Goal: Use online tool/utility: Utilize a website feature to perform a specific function

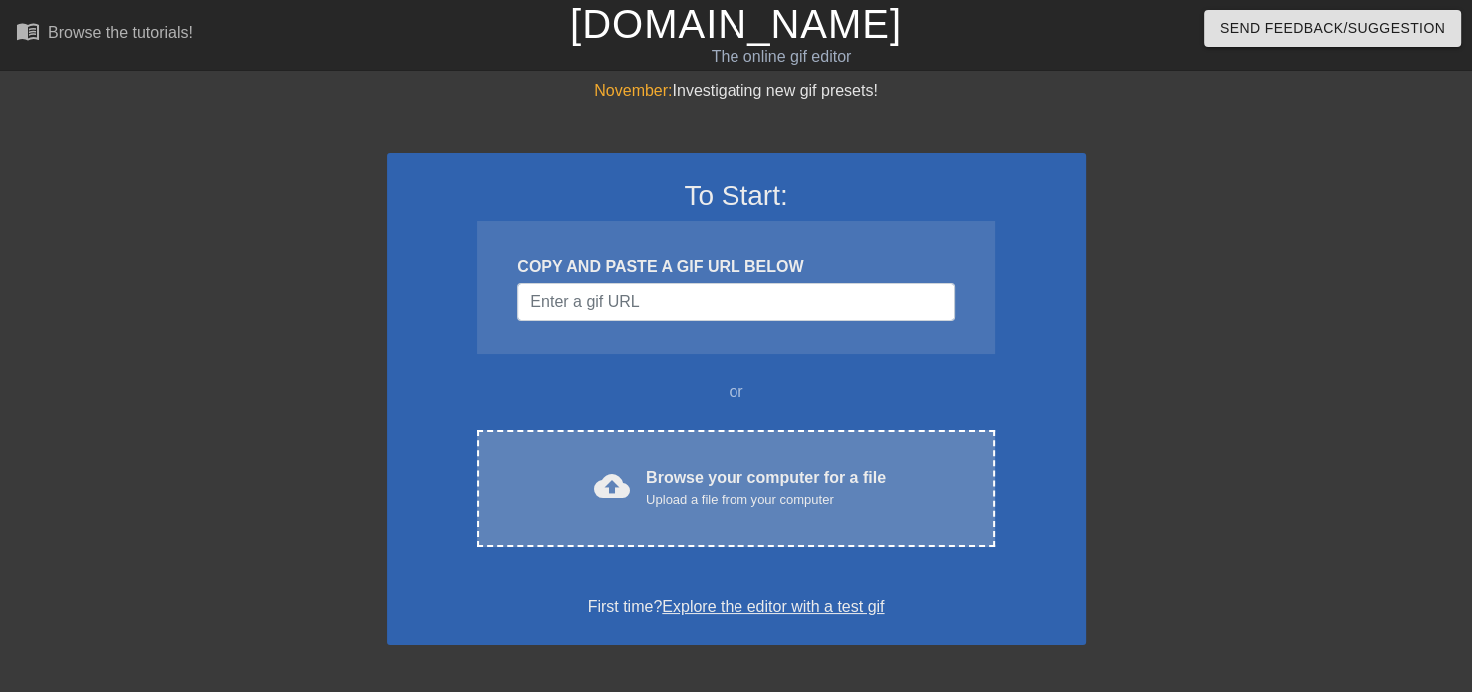
click at [712, 472] on div "Browse your computer for a file Upload a file from your computer" at bounding box center [765, 489] width 241 height 44
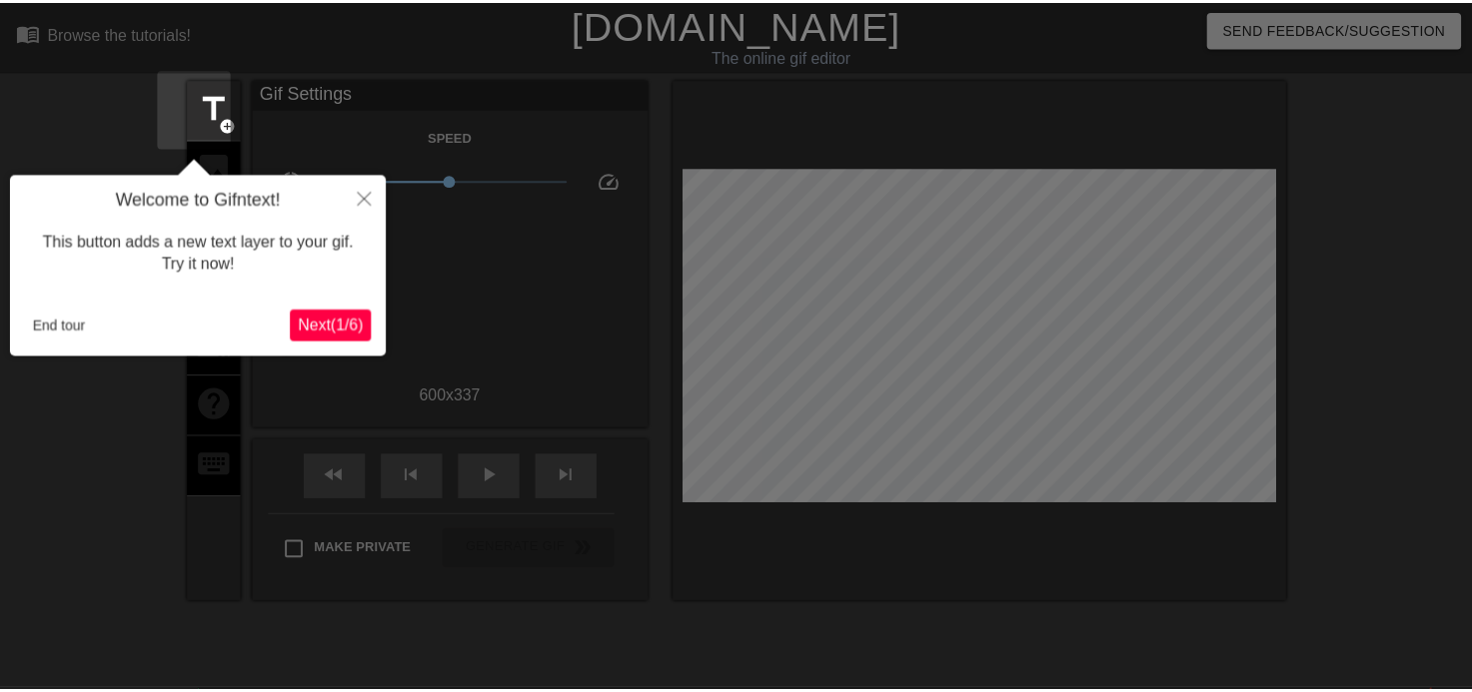
scroll to position [48, 0]
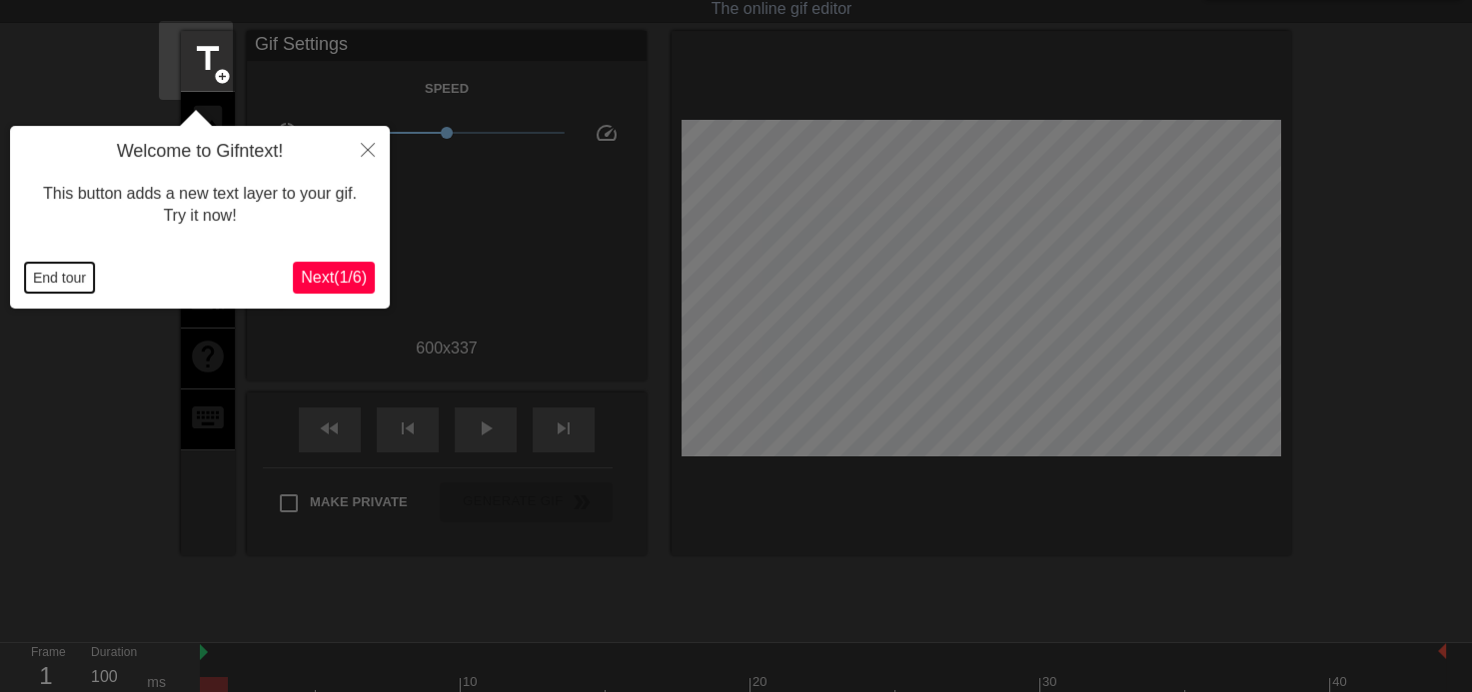
click at [33, 277] on button "End tour" at bounding box center [59, 278] width 69 height 30
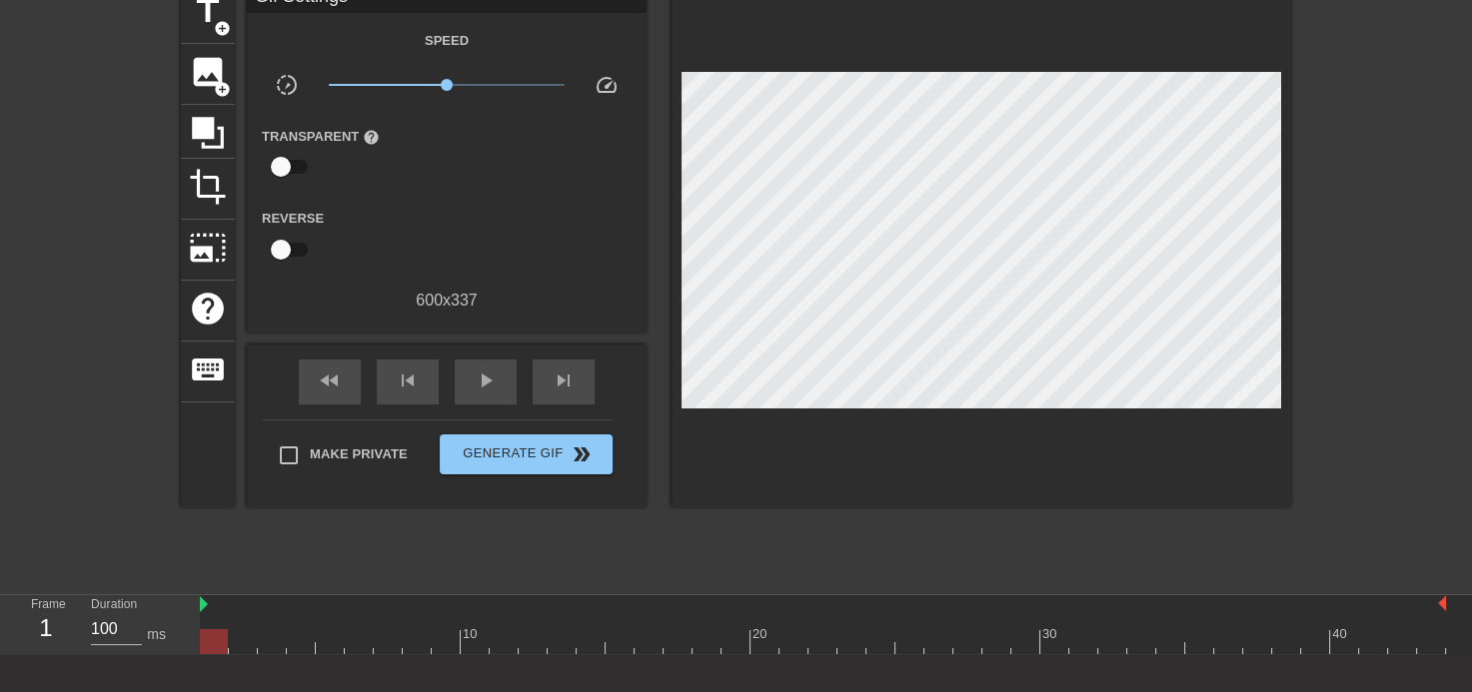
scroll to position [0, 0]
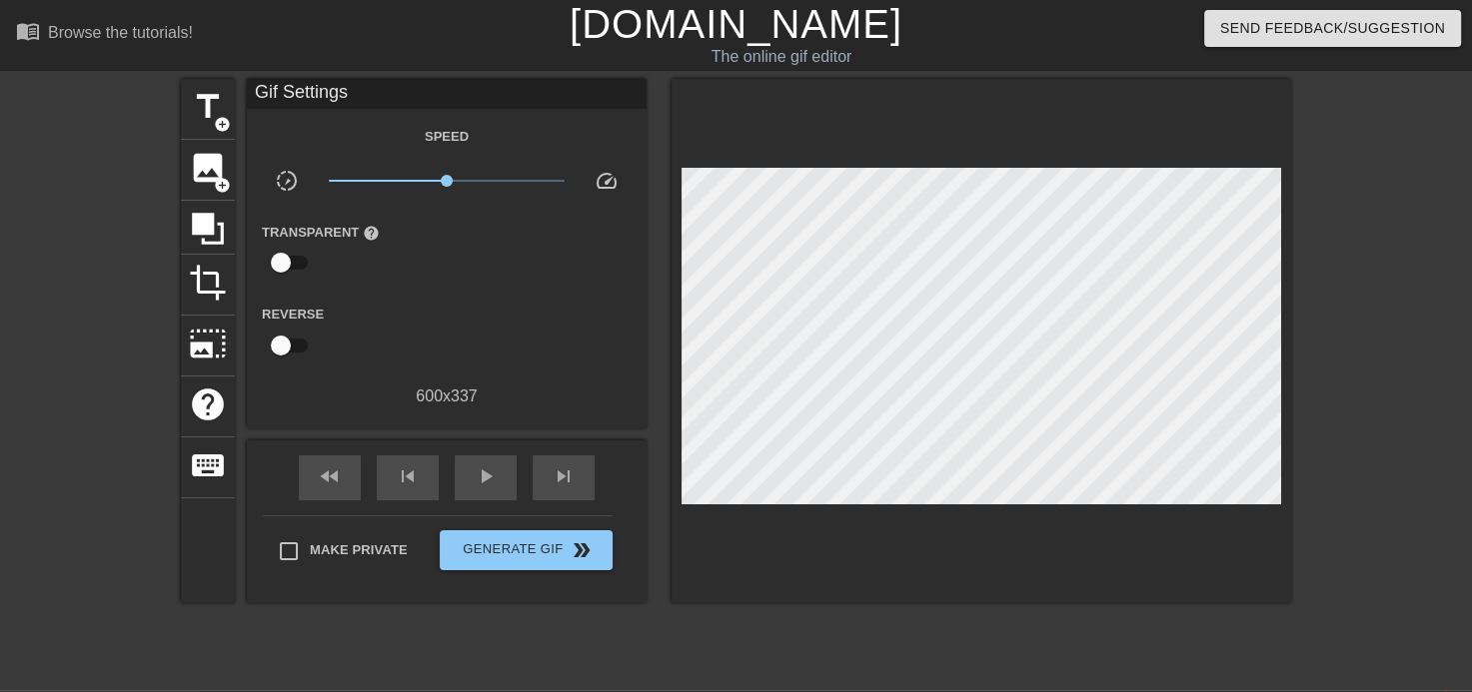
drag, startPoint x: 440, startPoint y: 666, endPoint x: 551, endPoint y: 676, distance: 112.3
click at [551, 676] on div "menu_book Browse the tutorials! [DOMAIN_NAME] The online gif editor Send Feedba…" at bounding box center [736, 445] width 1472 height 890
click at [201, 113] on span "title" at bounding box center [208, 107] width 38 height 38
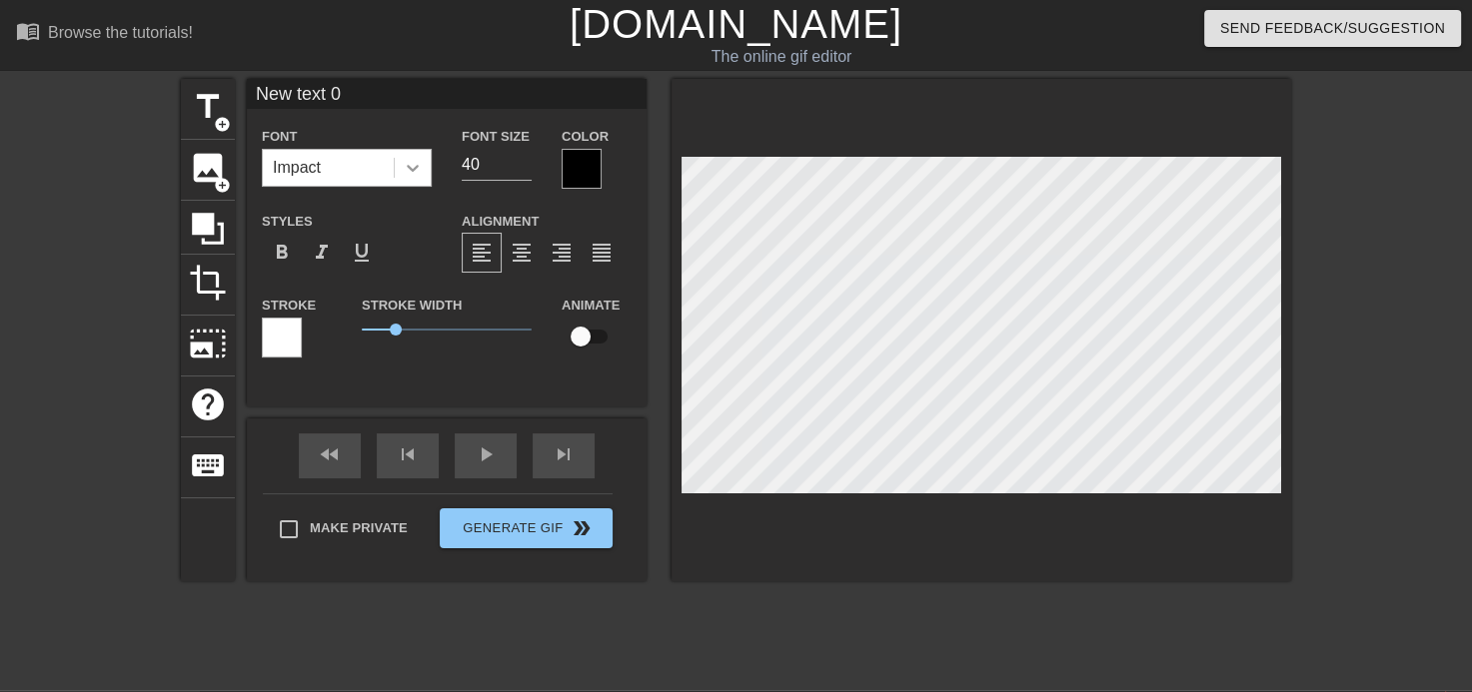
click at [403, 172] on icon at bounding box center [413, 168] width 20 height 20
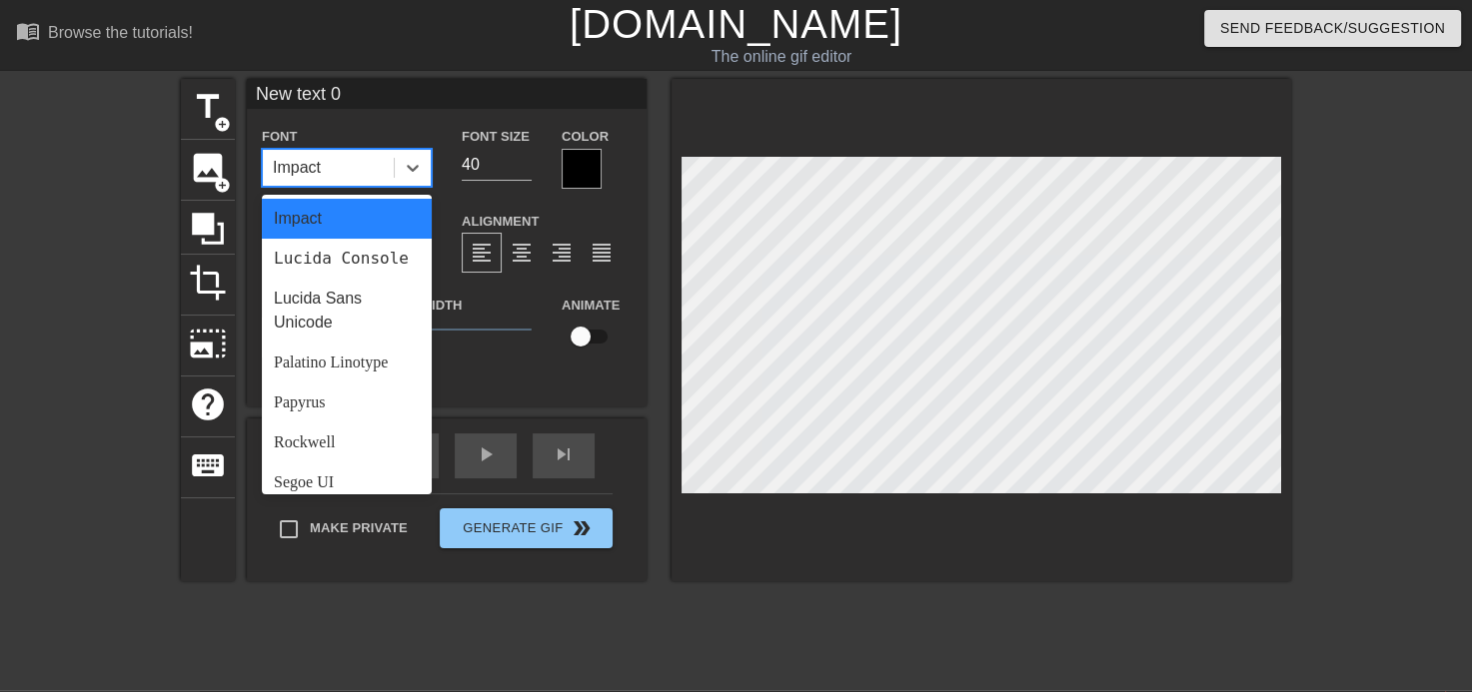
scroll to position [523, 0]
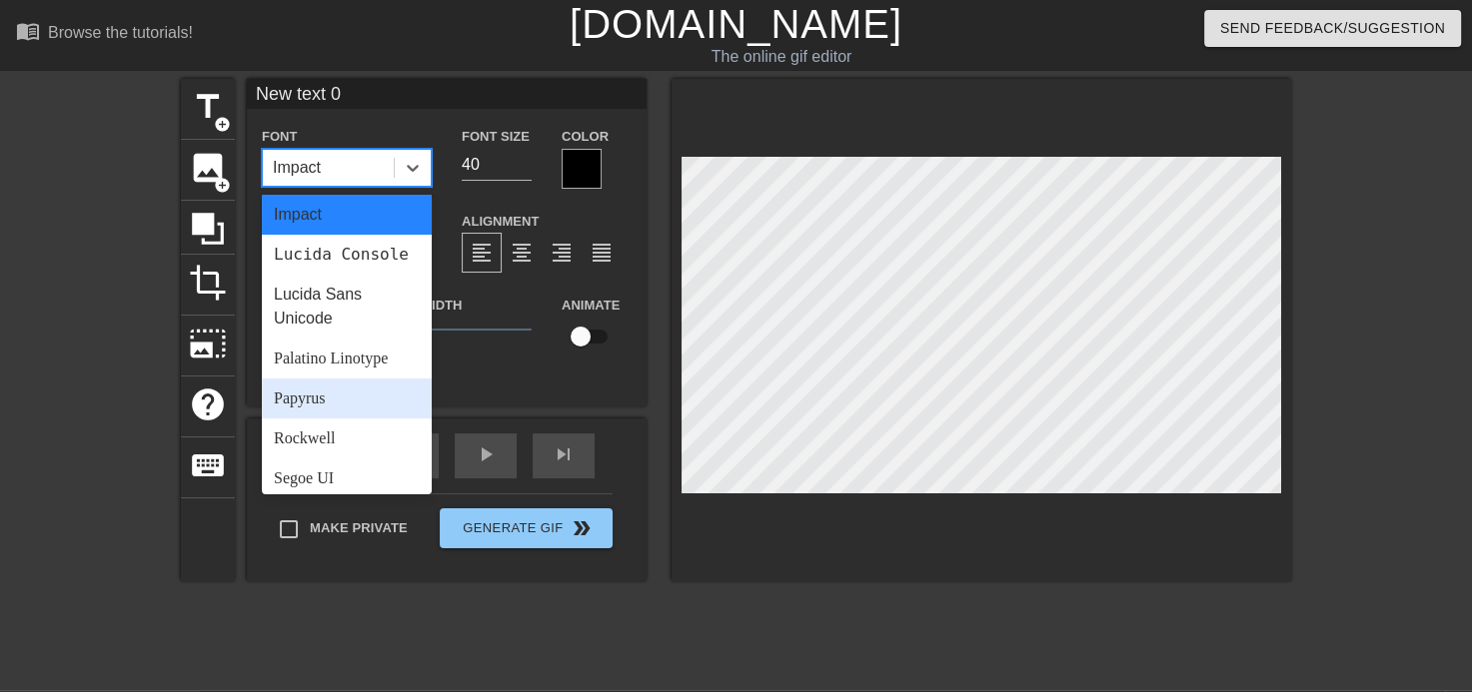
click at [297, 419] on div "Papyrus" at bounding box center [347, 399] width 170 height 40
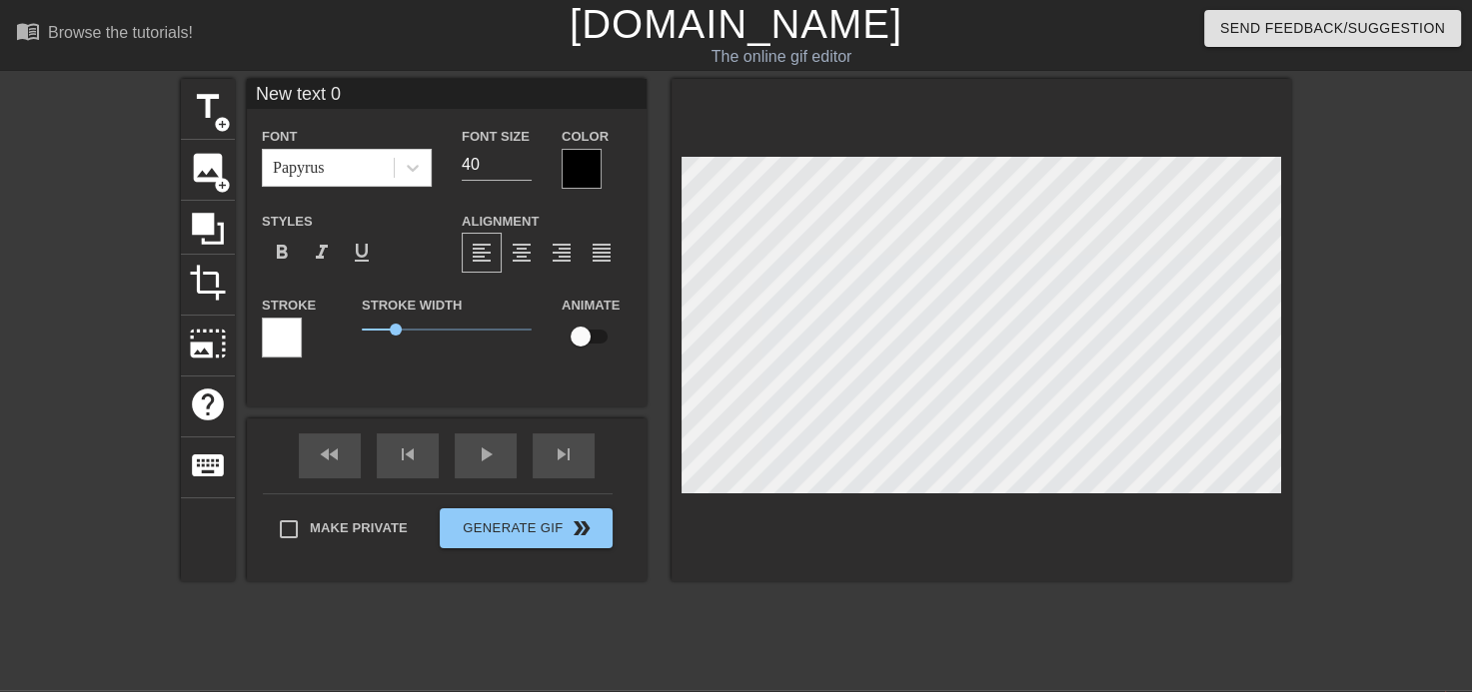
click at [561, 173] on div at bounding box center [581, 169] width 40 height 40
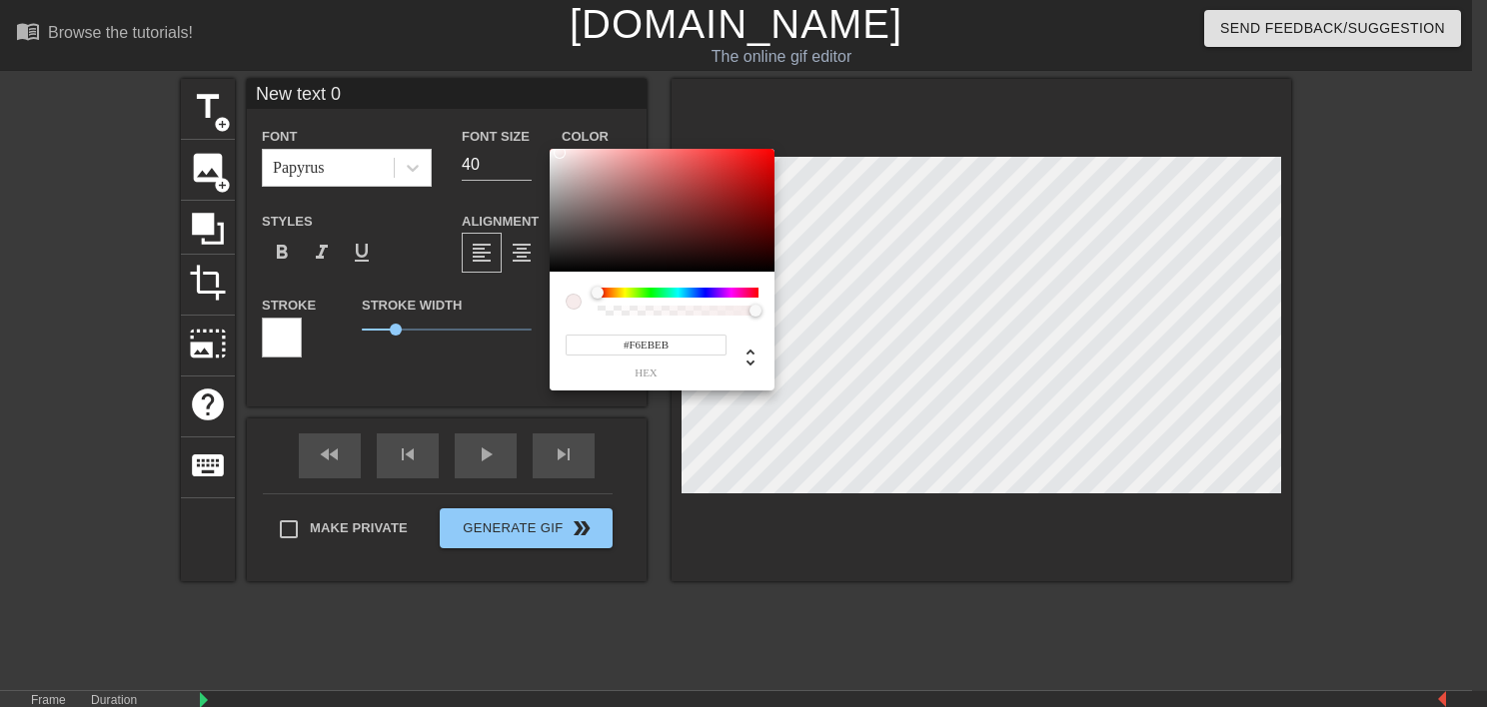
click at [559, 153] on div at bounding box center [661, 211] width 225 height 124
type input "#F6F1F1"
click at [554, 153] on div at bounding box center [554, 153] width 12 height 12
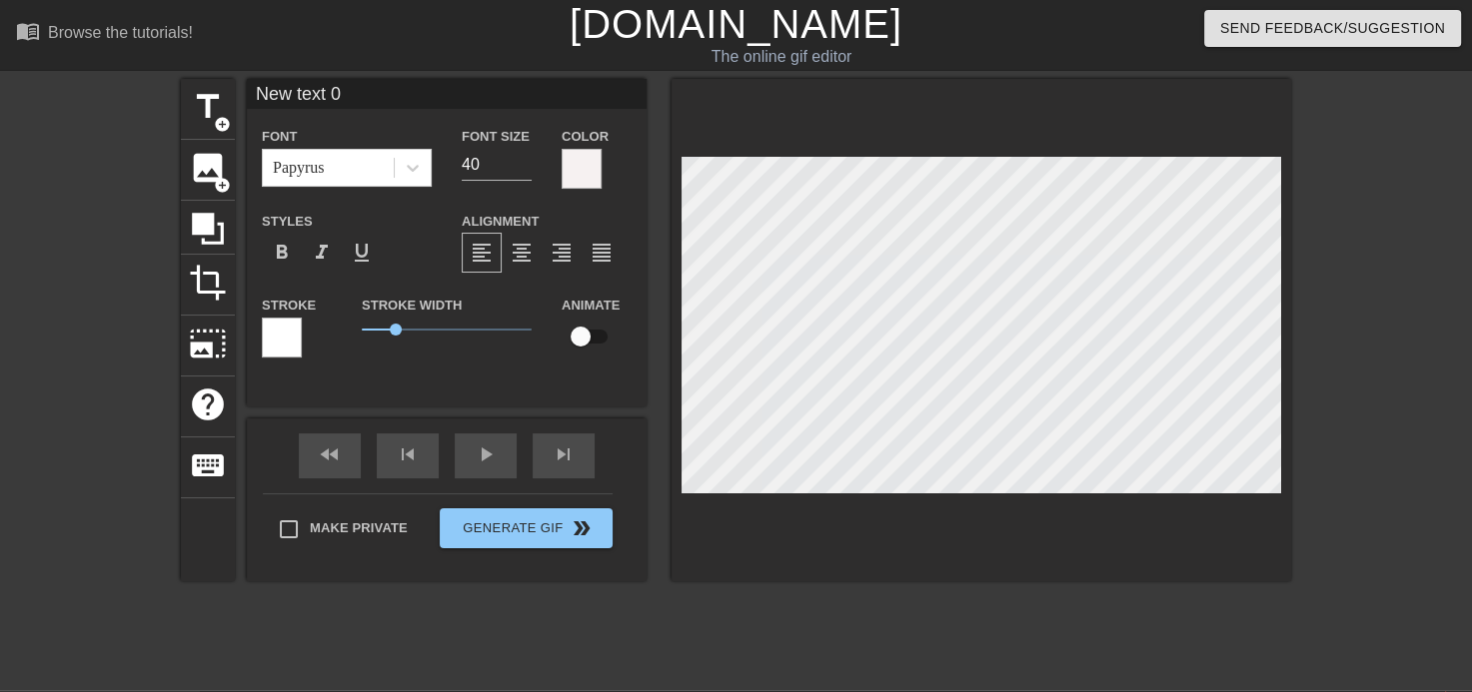
scroll to position [2, 2]
type input "New 0"
type textarea "New 0"
type input "New 0"
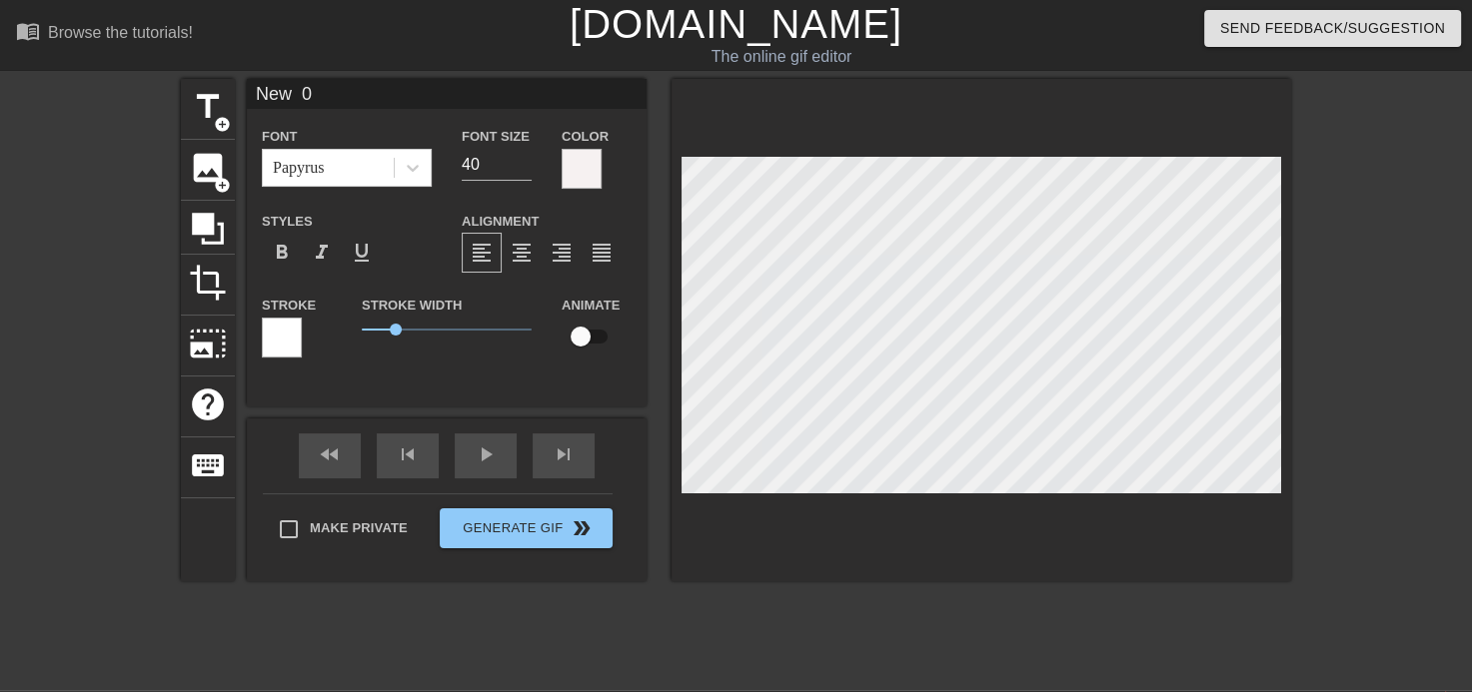
type textarea "New 0"
type input "New"
type textarea "New"
type input "New"
type textarea "New"
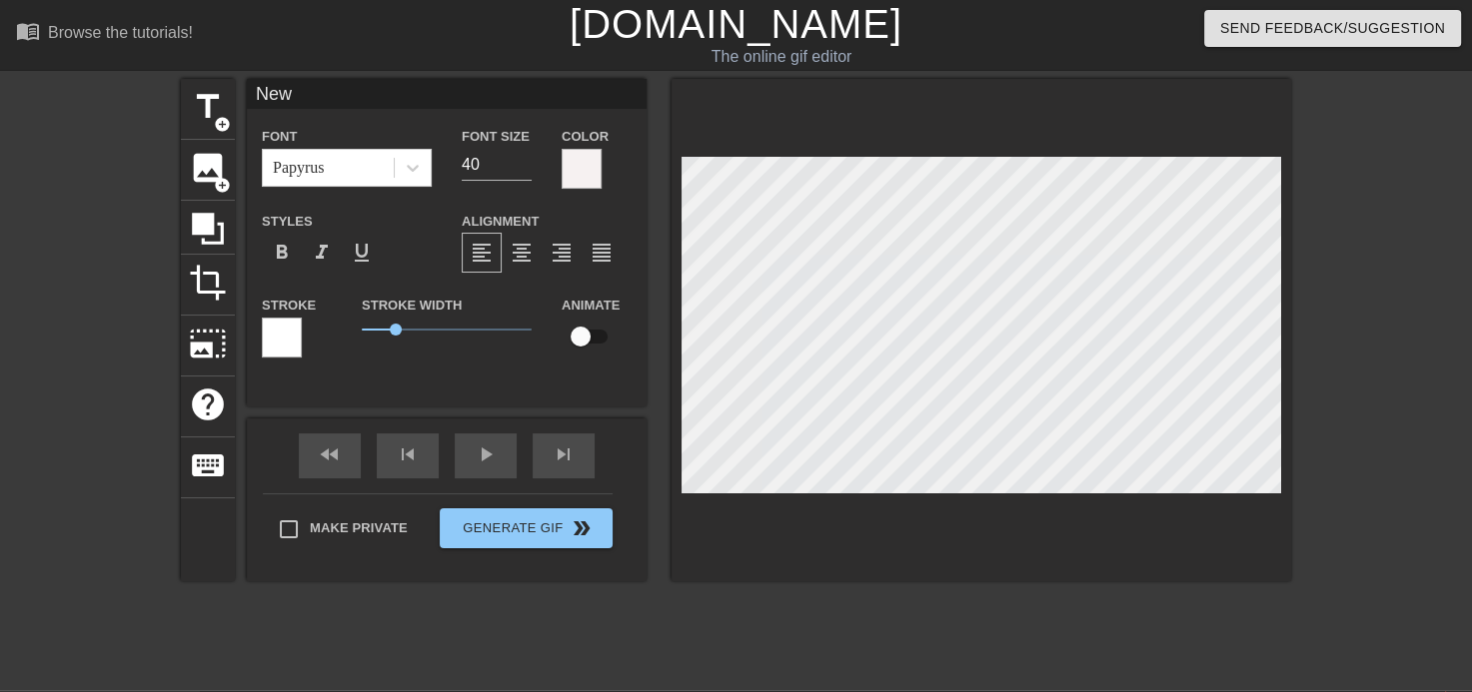
type input "Ne"
type textarea "Ne"
type input "N"
type textarea "N"
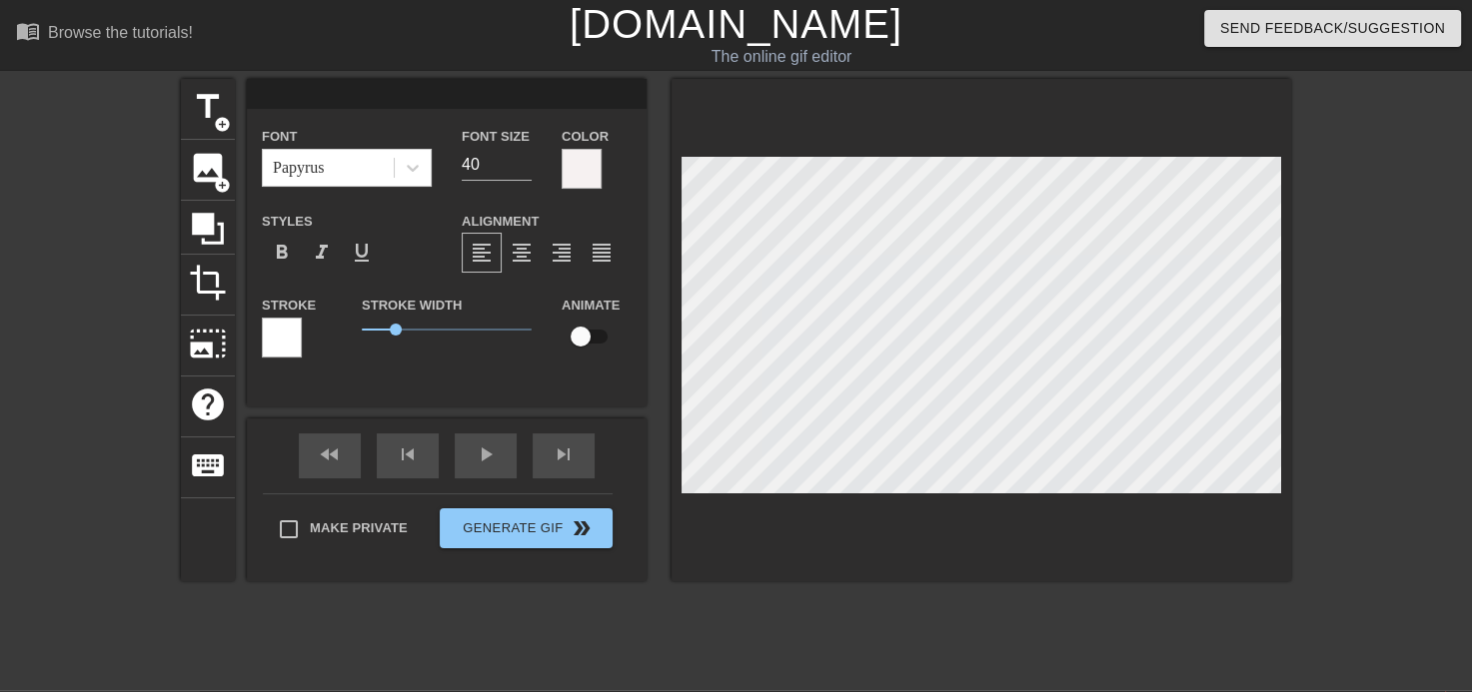
type input "c"
type textarea "c"
type input "co"
type textarea "co"
type input "cou"
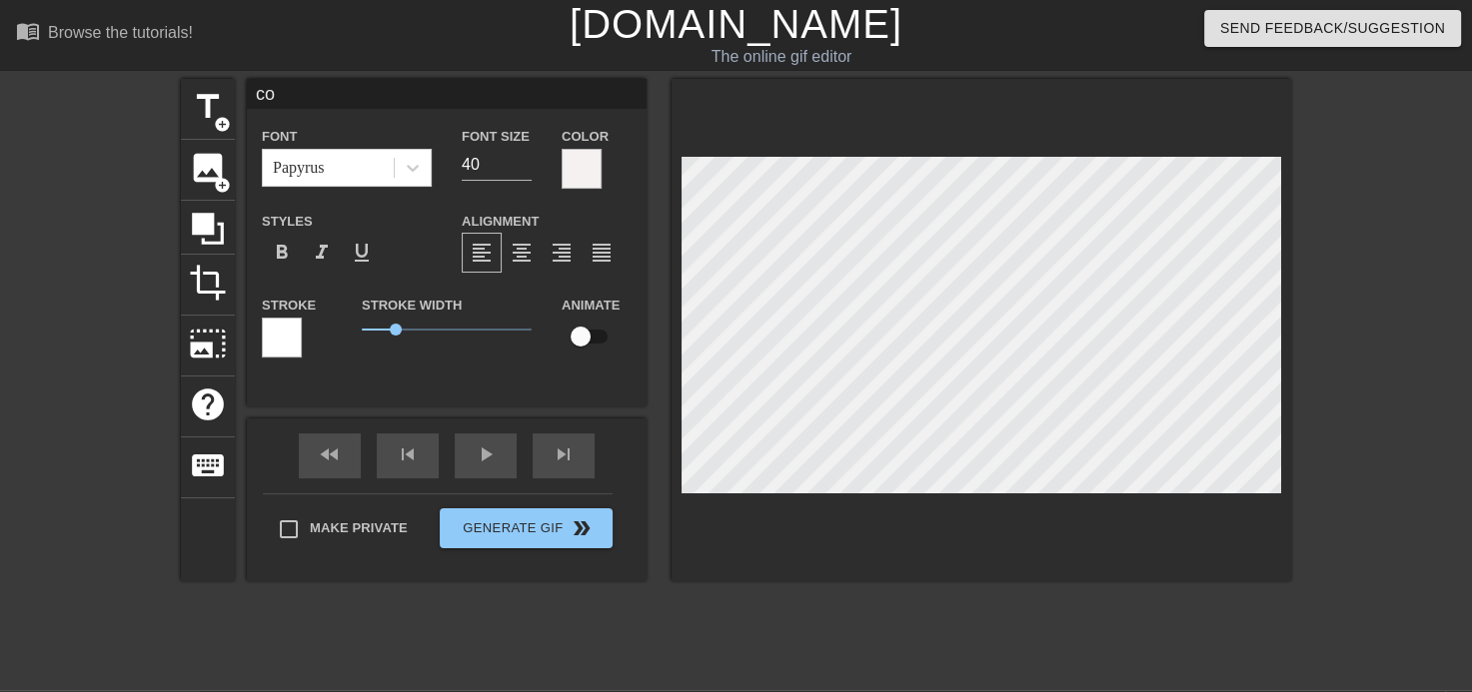
type textarea "cou"
type input "coup"
type textarea "coup"
type input "coup"
type textarea "coup"
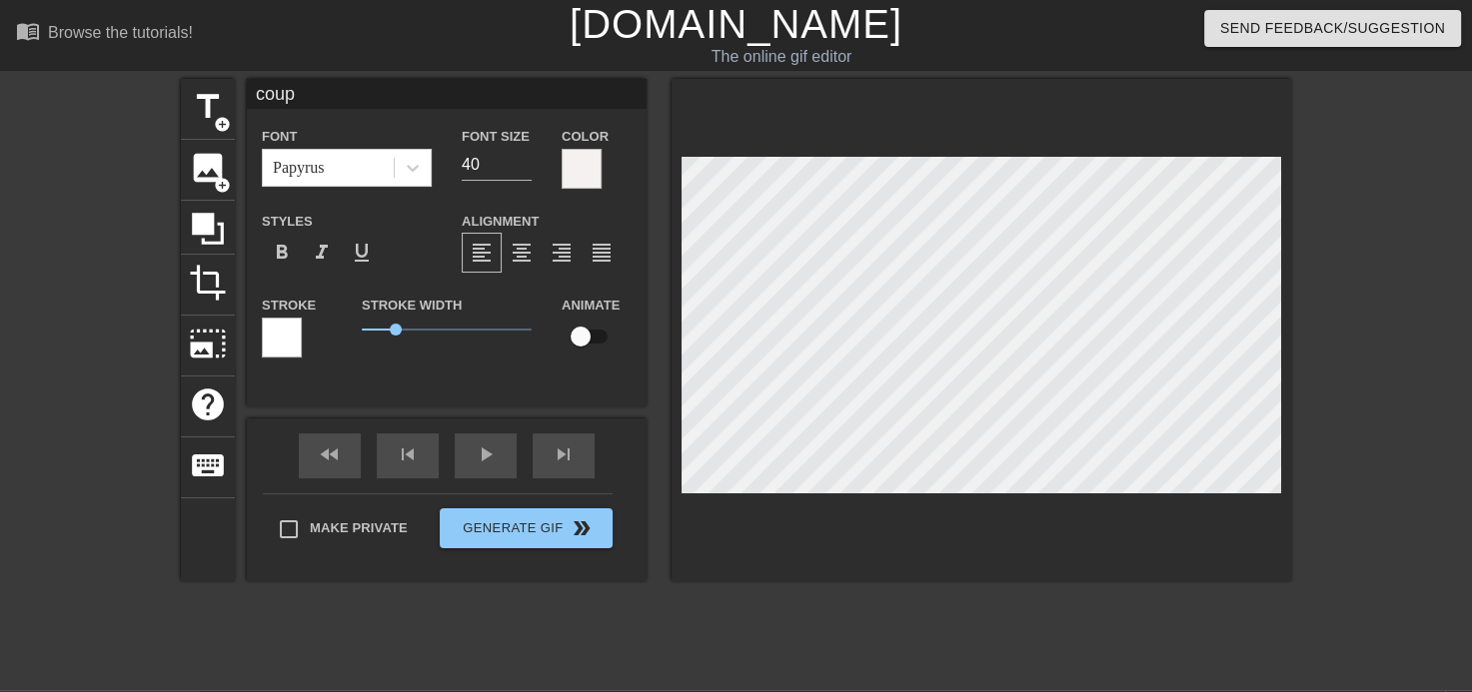
type input "coup"
type textarea "coup"
type input "cou"
type textarea "cou"
type input "co"
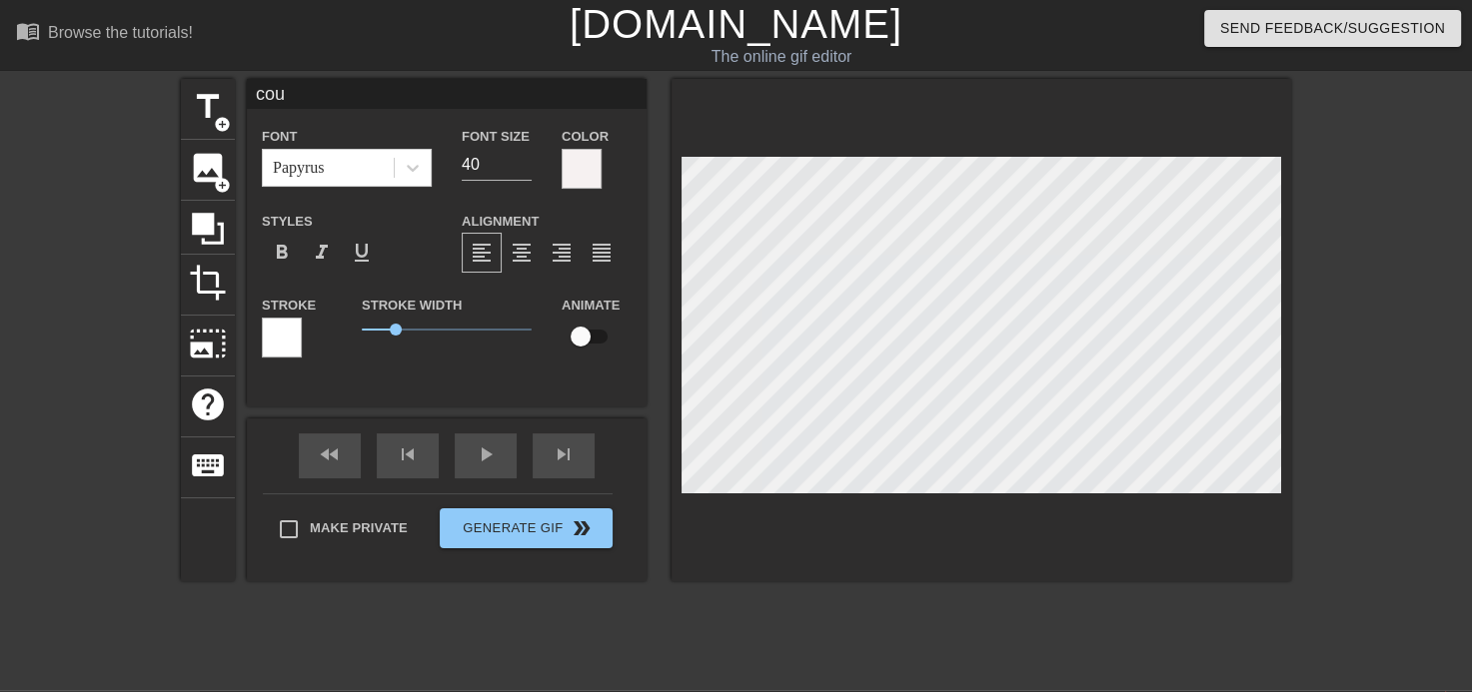
type textarea "co"
type input "c"
type textarea "c"
type input "C"
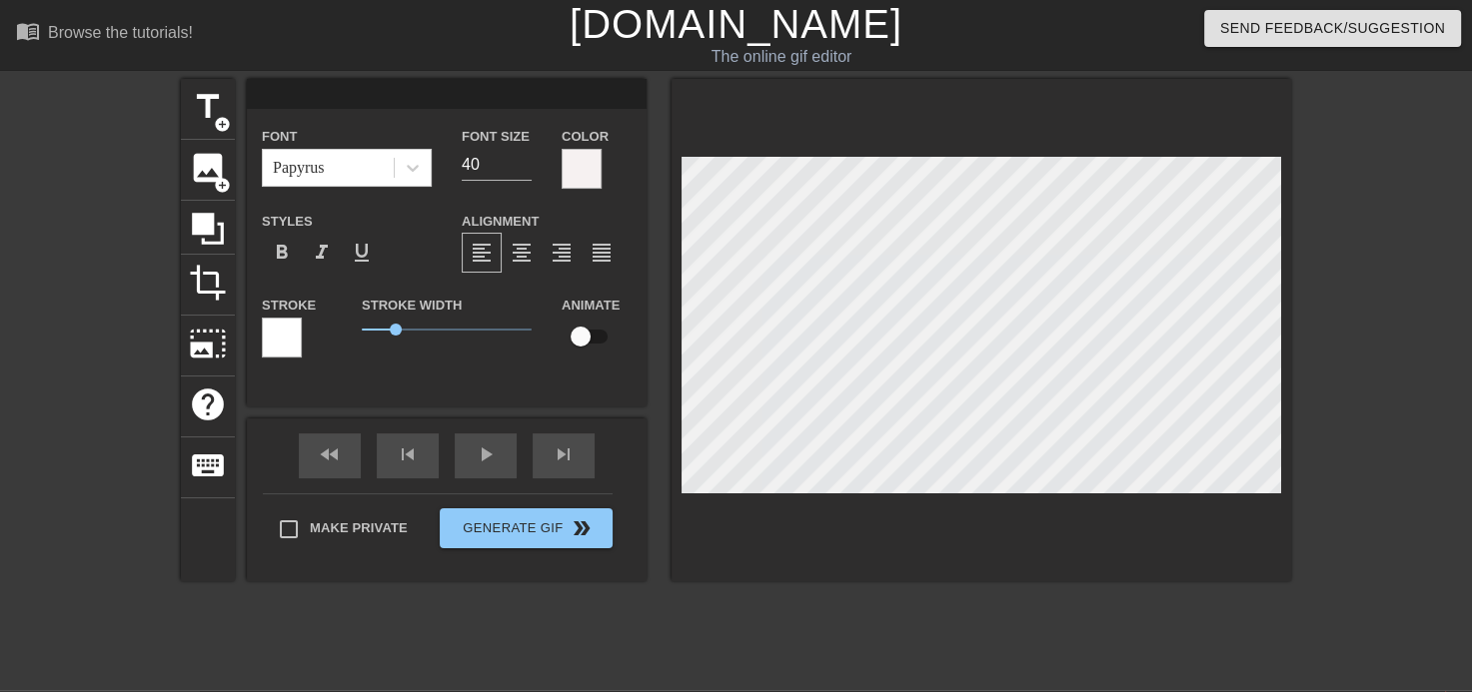
type textarea "C"
type input "Co"
type textarea "Co"
type input "Cou"
type textarea "Cou"
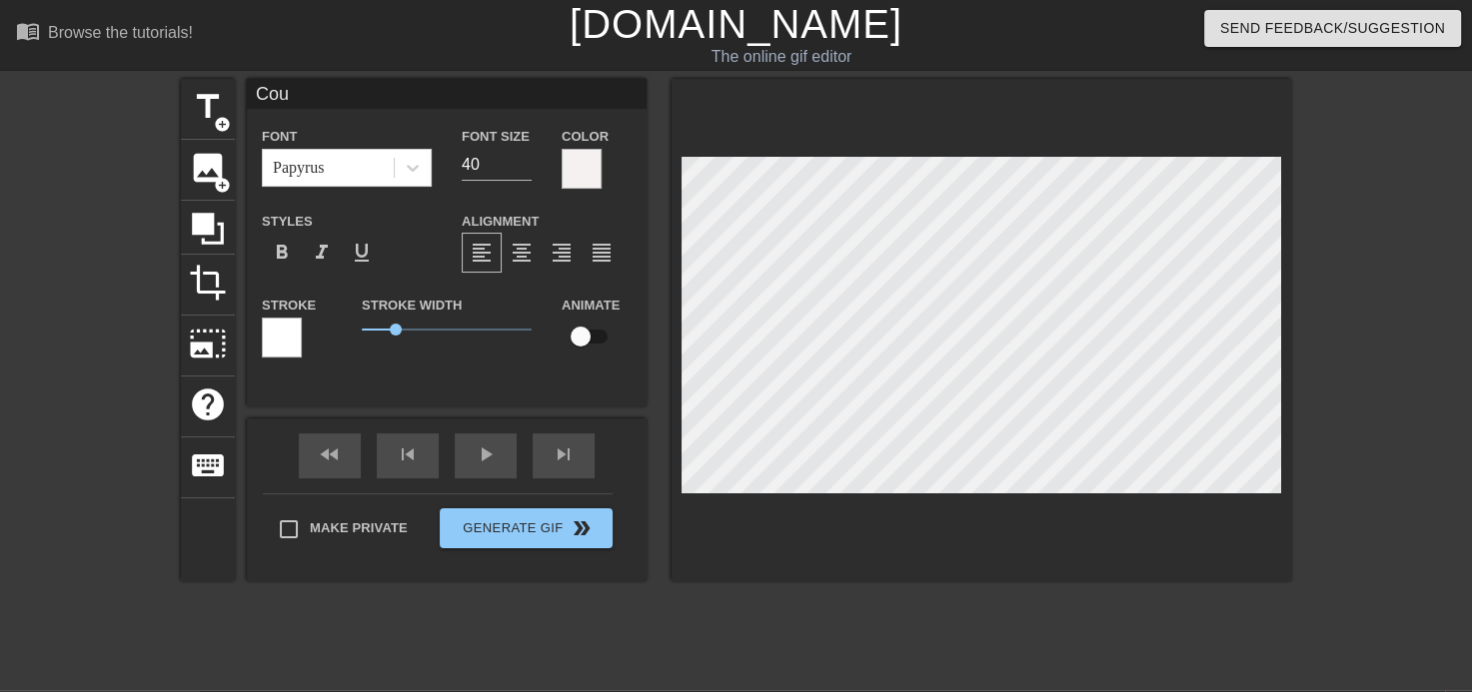
type input "Coup"
type textarea "Coup"
type input "Coup"
type textarea "Coup"
type input "Coup d"
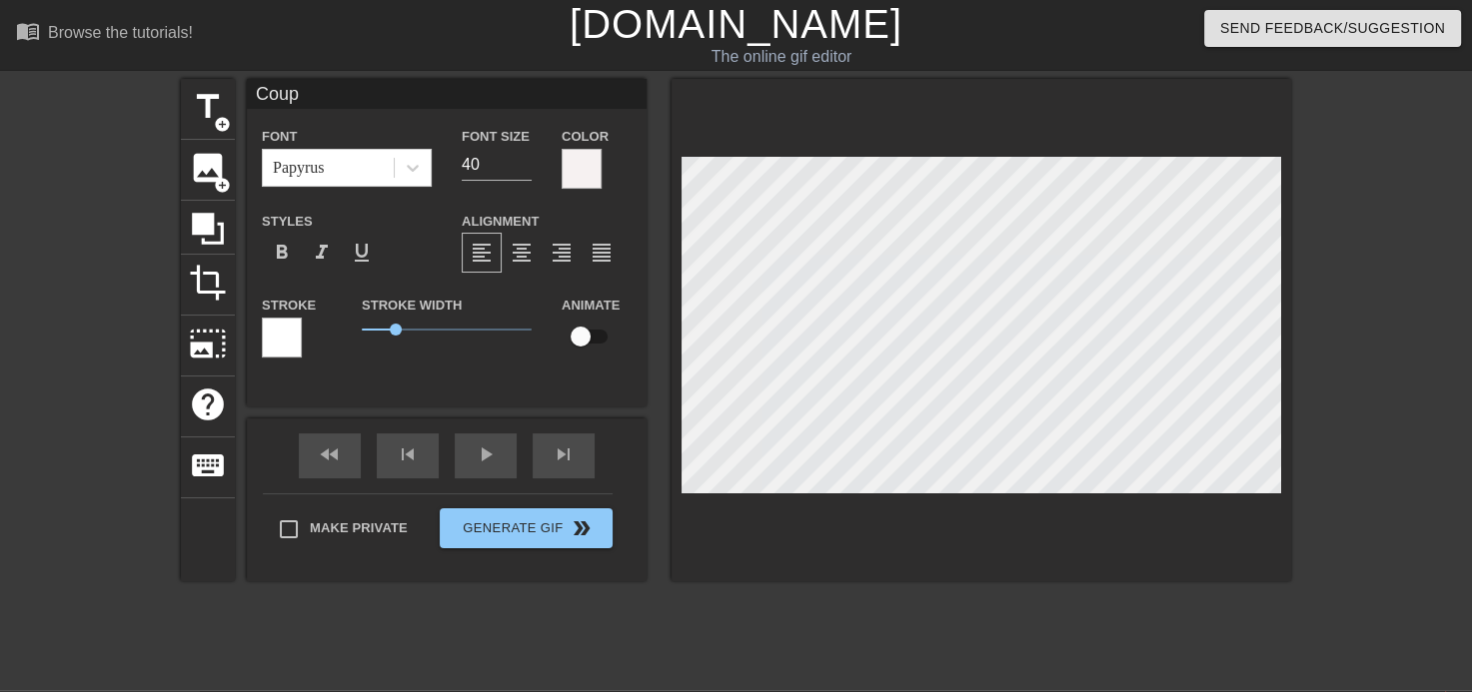
type textarea "Coup d"
type input "Coup d'"
type textarea "Coup d'"
type input "Coup d'b"
type textarea "Coup d'b"
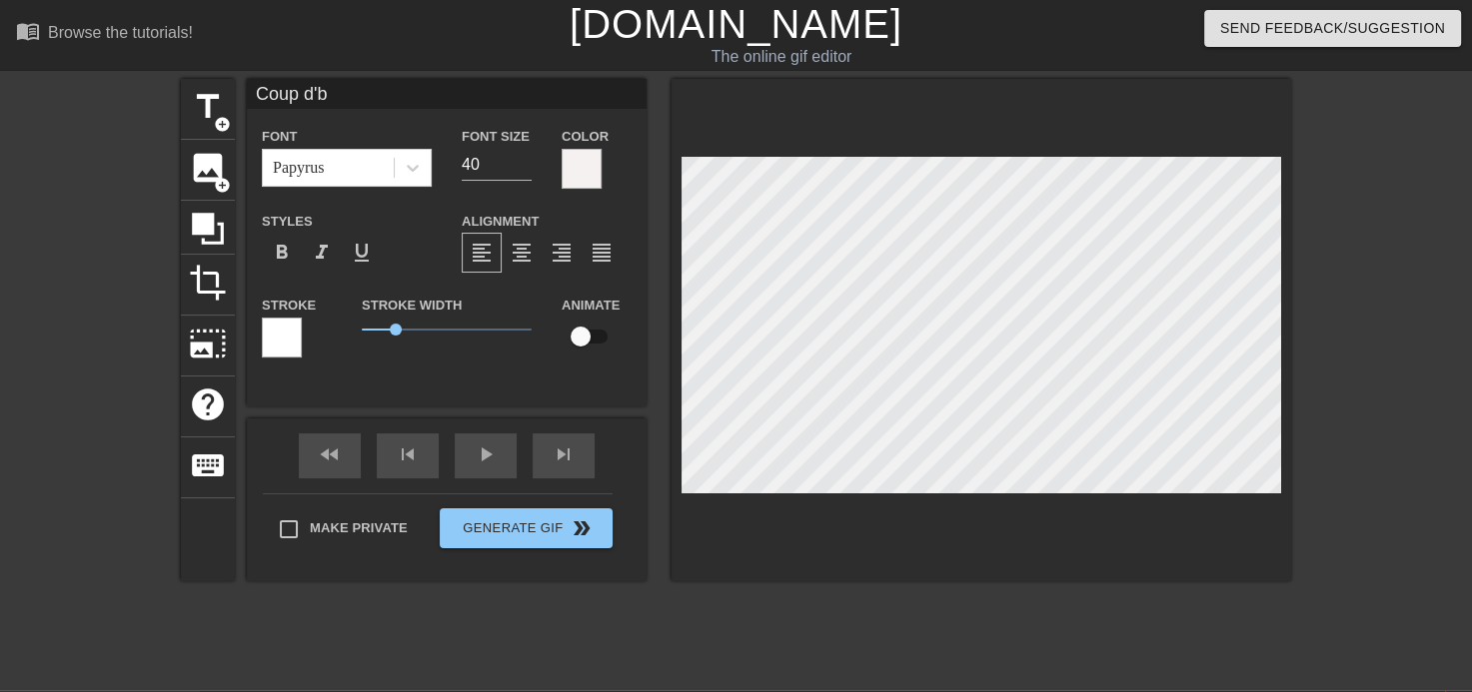
type input "Coup d'bo"
type textarea "Coup d'bo"
type input "Coup d'bol"
type textarea "Coup d'bol"
type input "Coup d'bol"
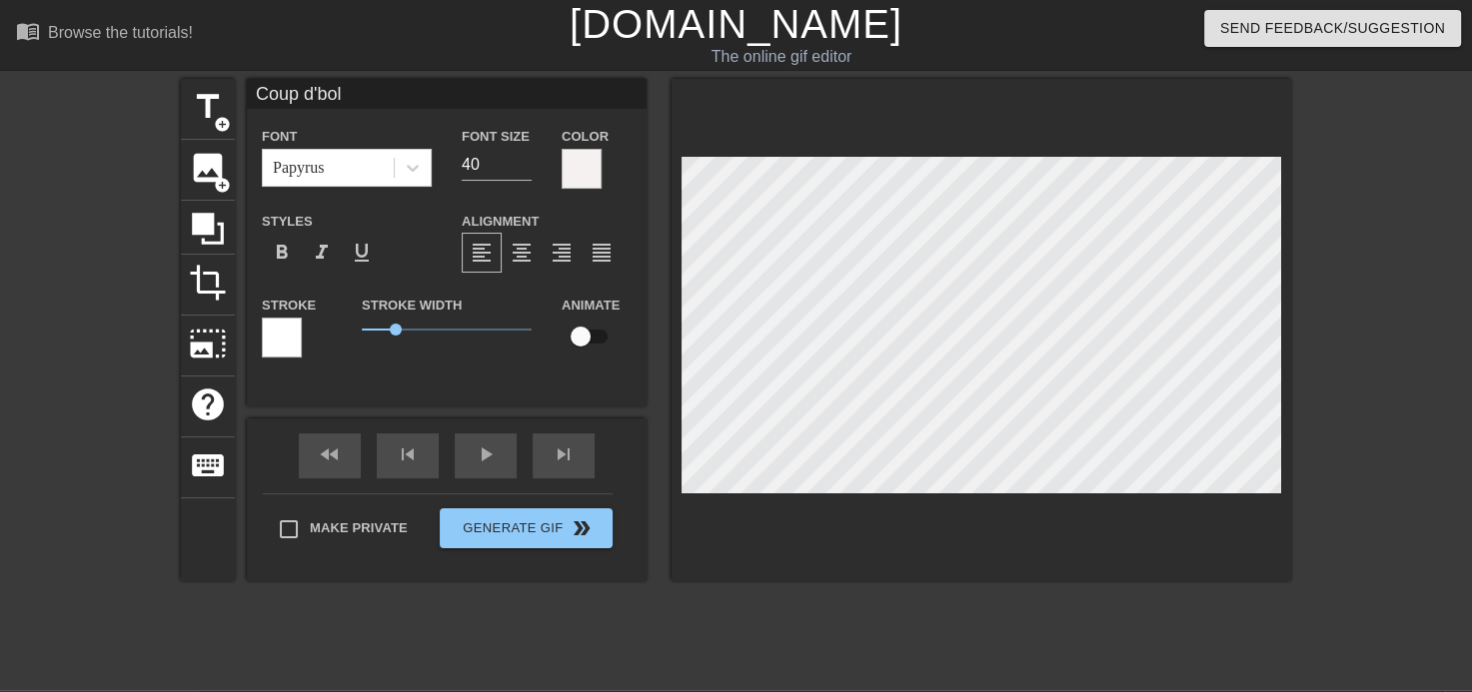
type textarea "Coup d'bol"
type input "Coup d'bol !"
type textarea "Coup d'bol !"
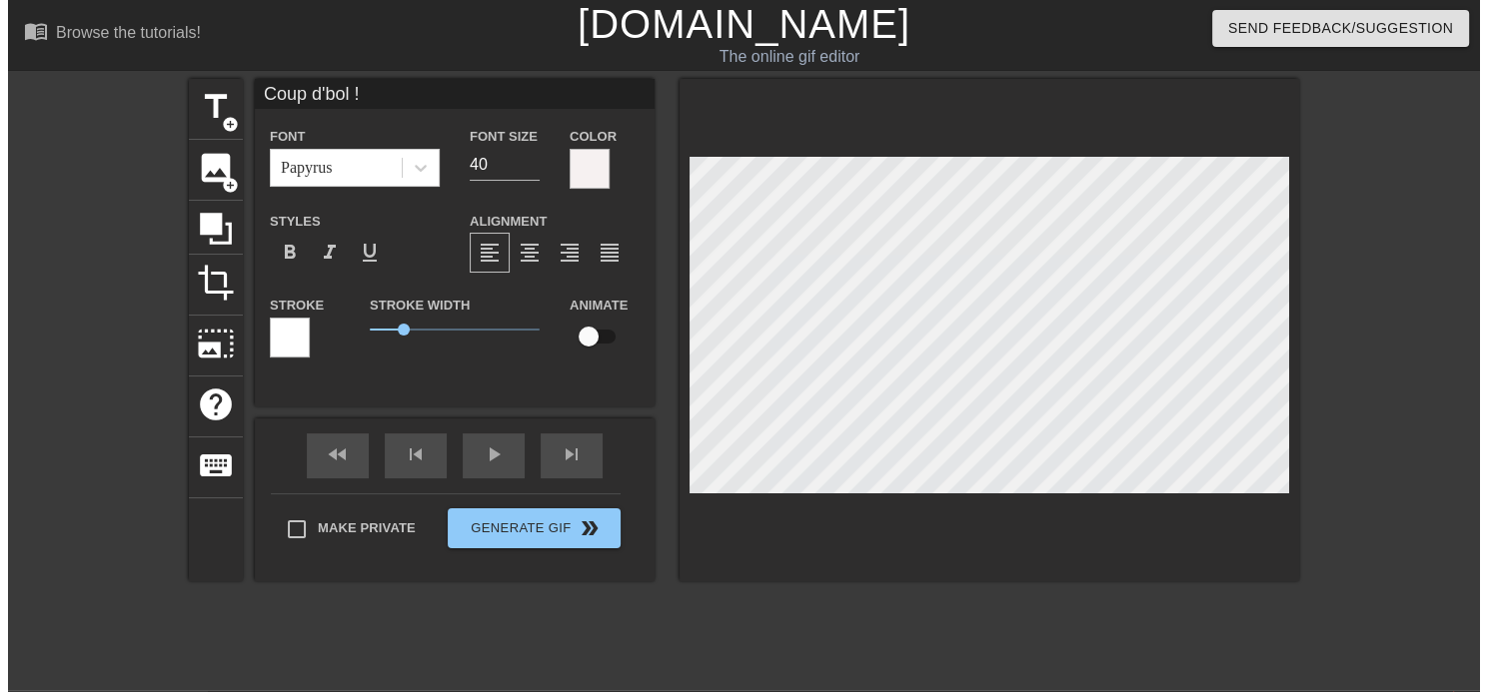
scroll to position [2, 2]
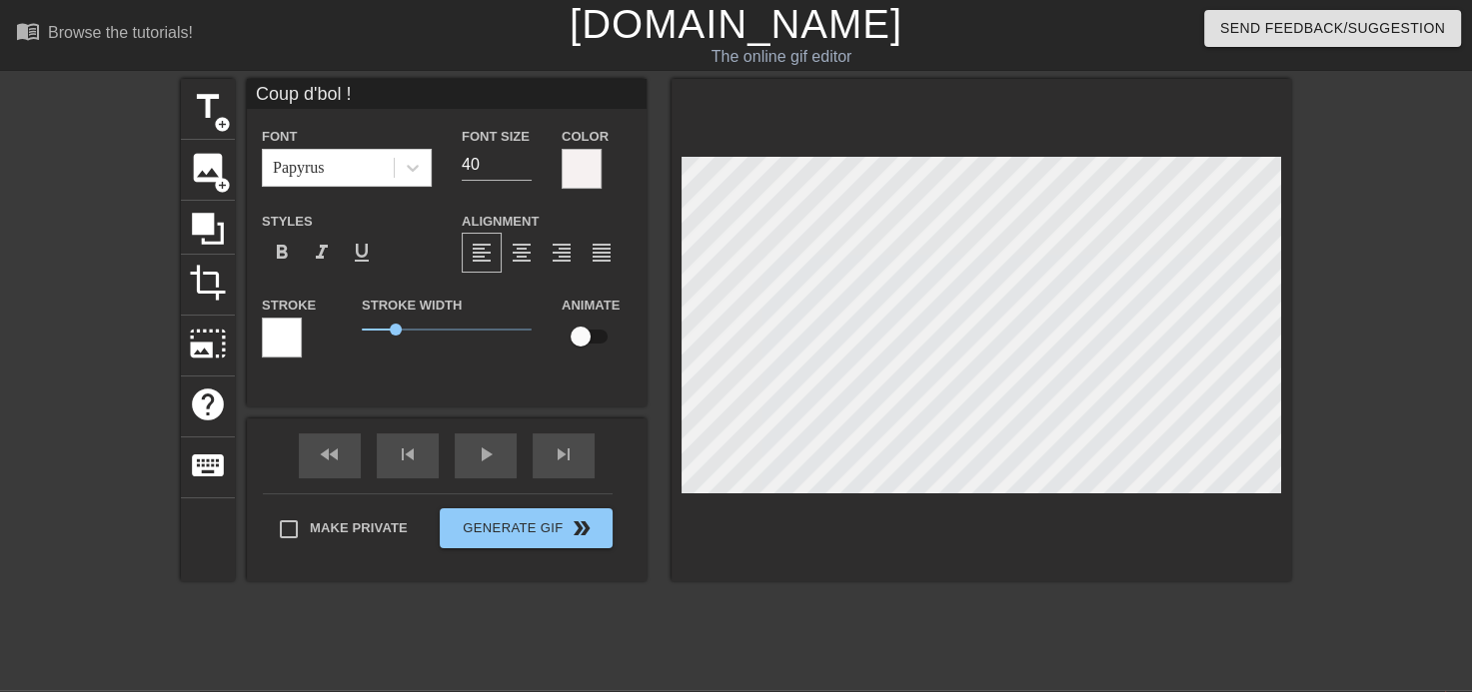
drag, startPoint x: 1439, startPoint y: 677, endPoint x: 855, endPoint y: 670, distance: 583.5
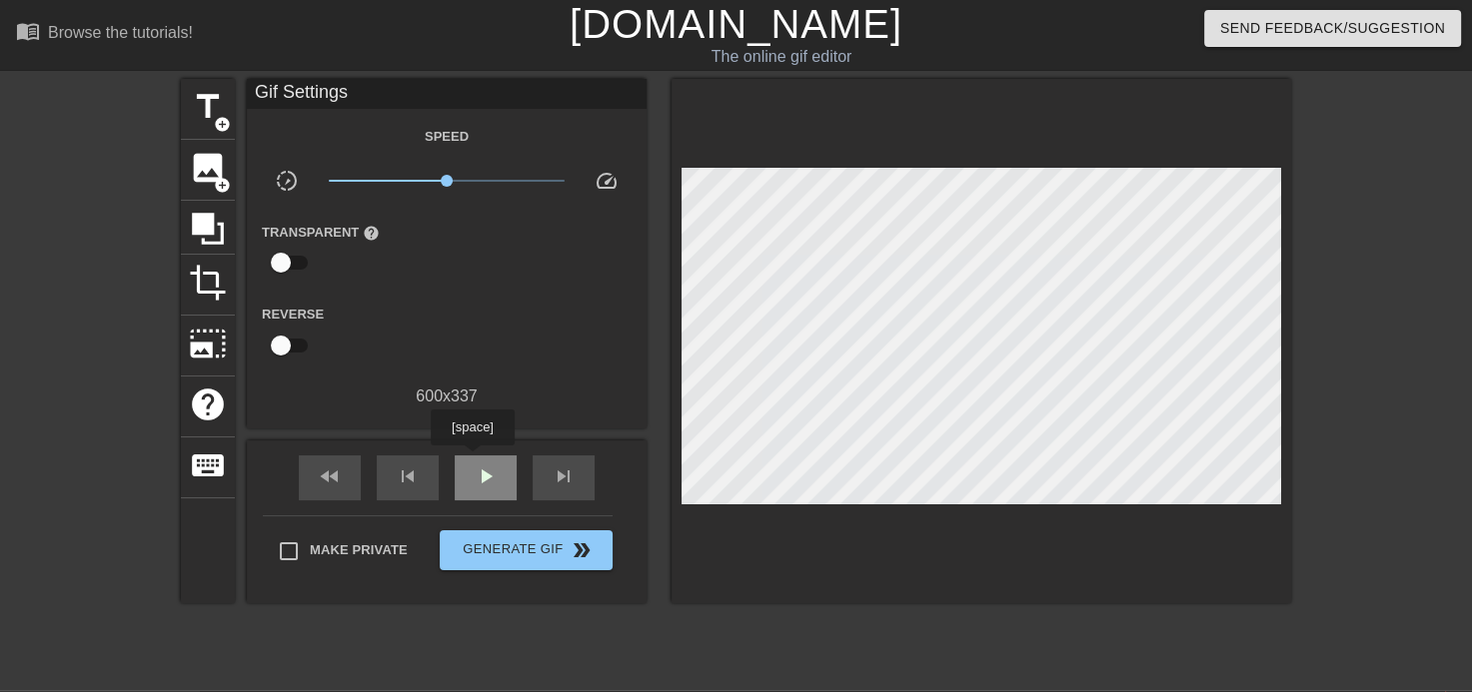
click at [472, 460] on div "play_arrow" at bounding box center [486, 478] width 62 height 45
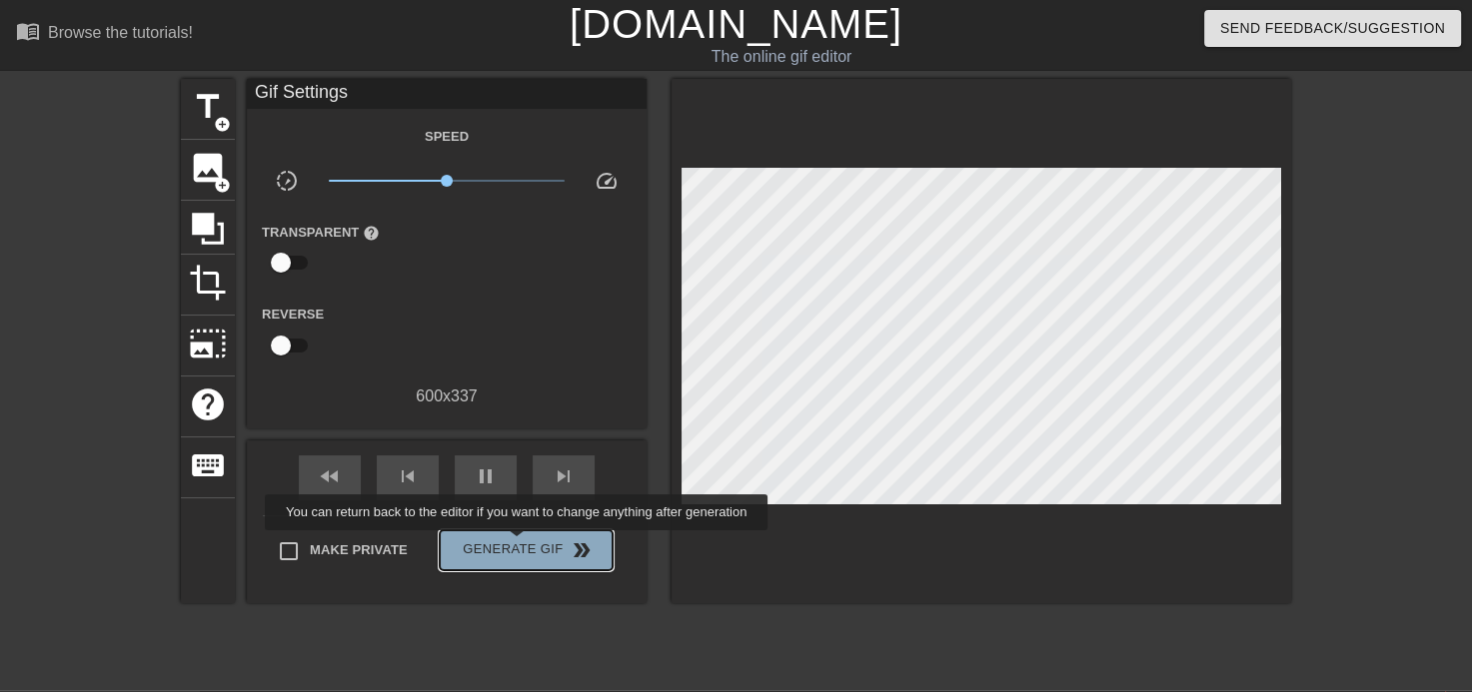
click at [518, 544] on span "Generate Gif double_arrow" at bounding box center [526, 550] width 157 height 24
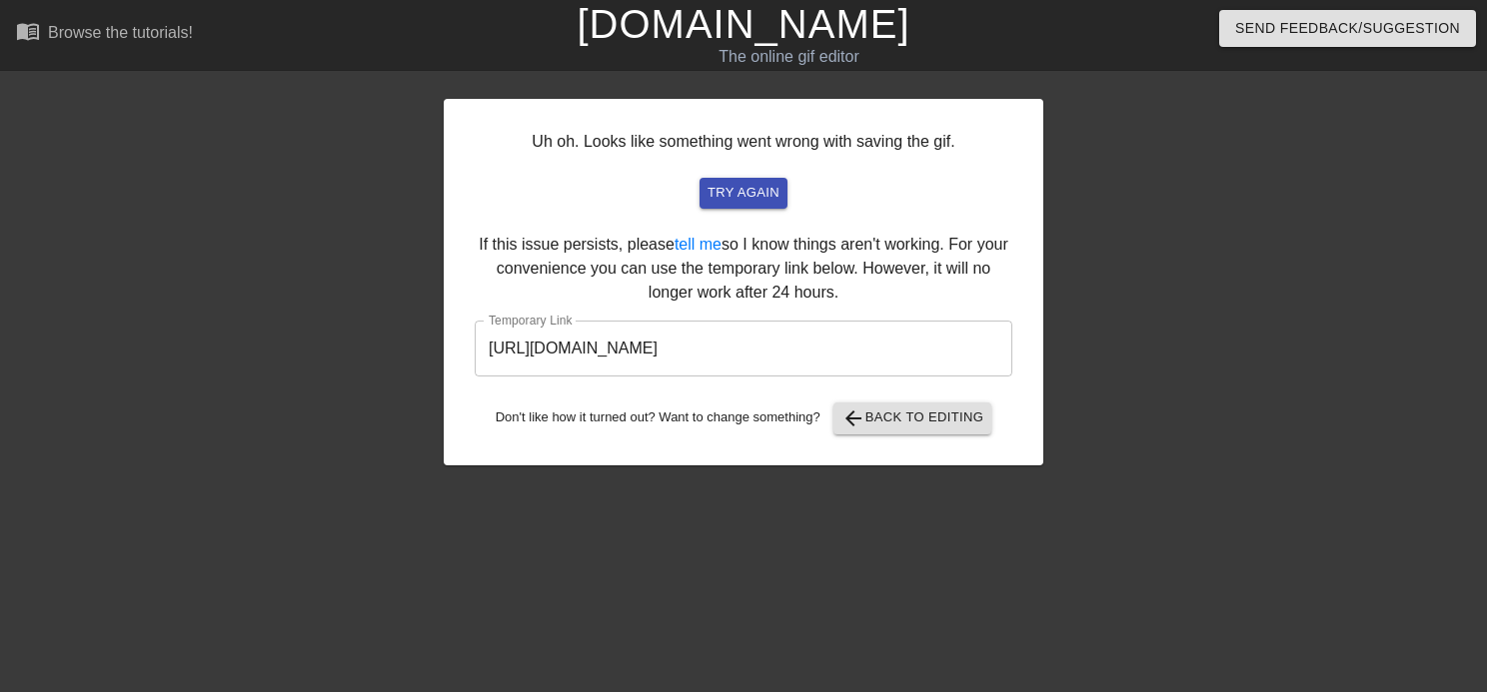
click at [724, 348] on input "[URL][DOMAIN_NAME]" at bounding box center [743, 349] width 537 height 56
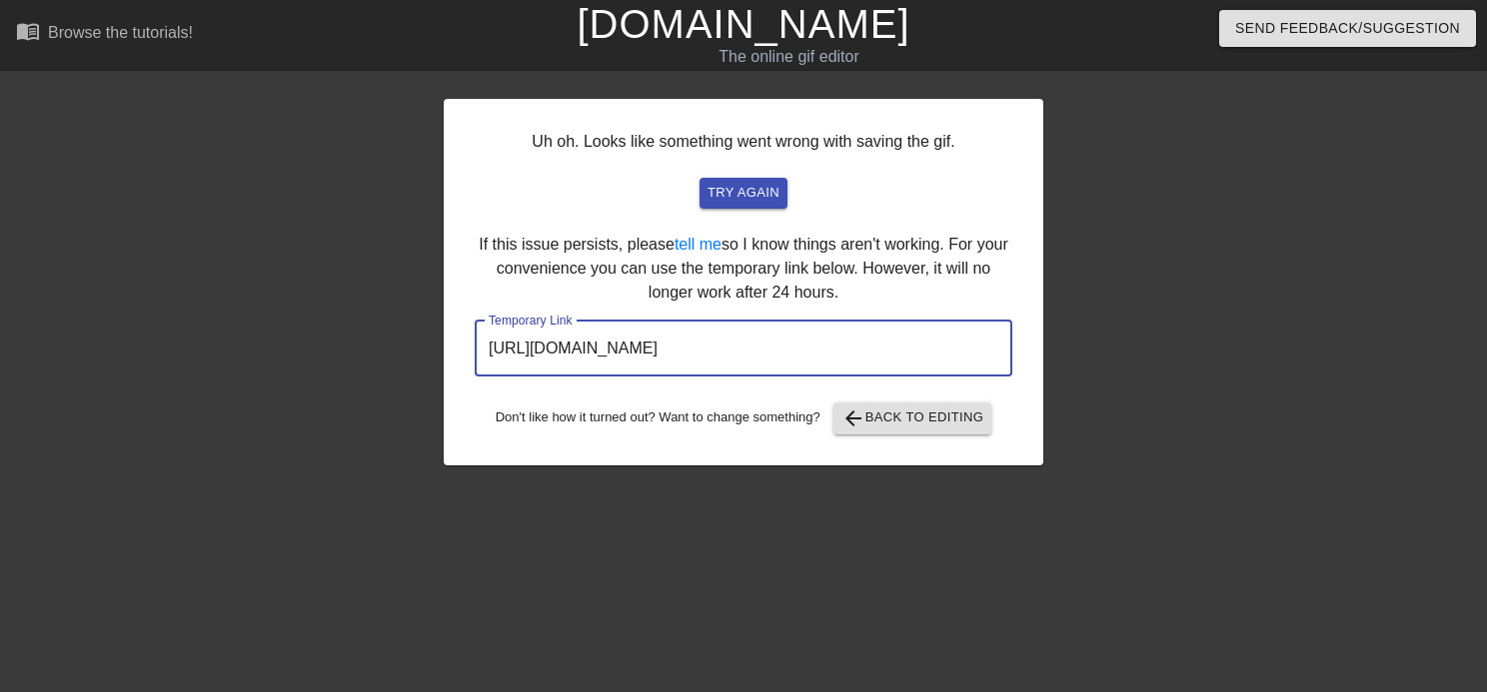
click at [724, 348] on input "[URL][DOMAIN_NAME]" at bounding box center [743, 349] width 537 height 56
